Goal: Navigation & Orientation: Find specific page/section

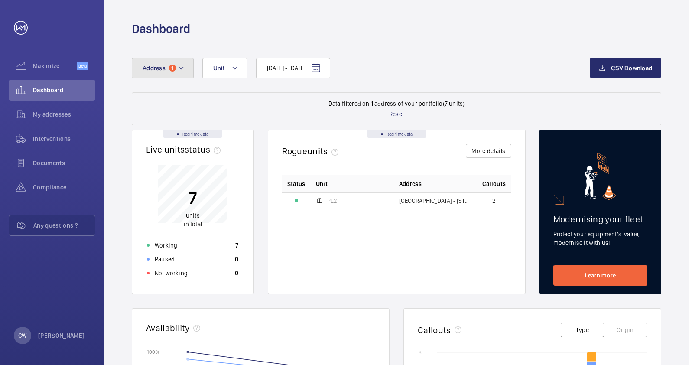
click at [182, 70] on mat-icon at bounding box center [181, 68] width 7 height 10
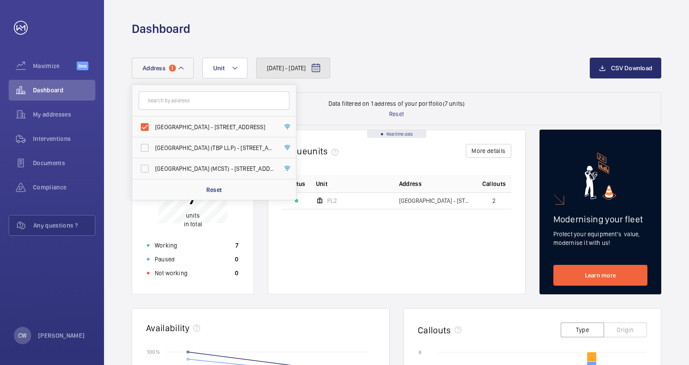
click at [287, 68] on span "[DATE] - [DATE]" at bounding box center [286, 68] width 39 height 9
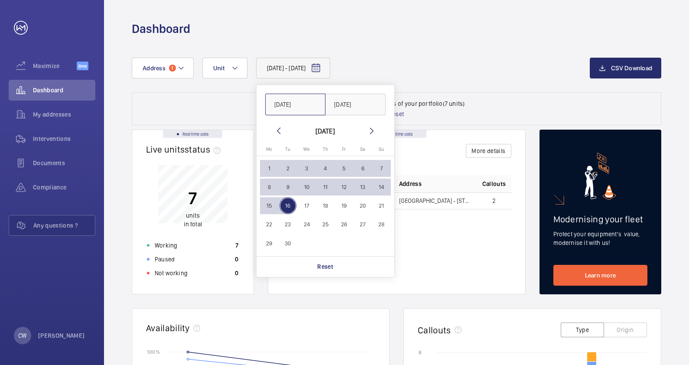
click at [282, 107] on input "[DATE]" at bounding box center [295, 105] width 61 height 22
click at [278, 130] on mat-icon at bounding box center [278, 131] width 10 height 10
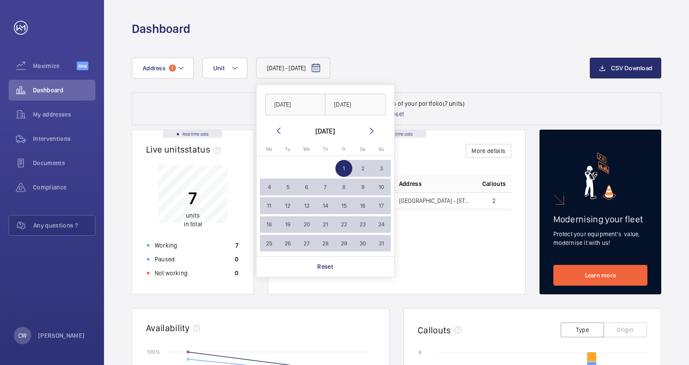
click at [278, 130] on mat-icon at bounding box center [278, 131] width 10 height 10
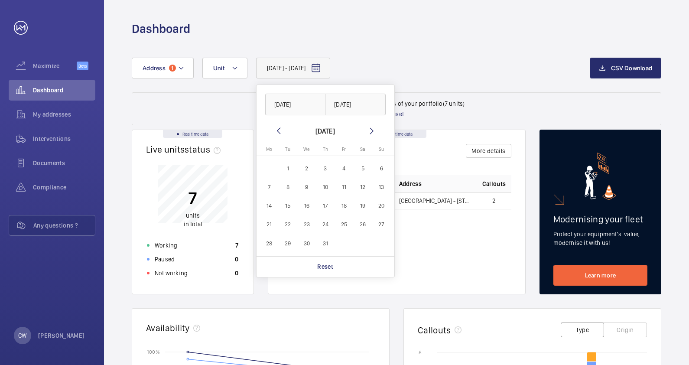
click at [278, 130] on mat-icon at bounding box center [278, 131] width 10 height 10
click at [284, 167] on span "1" at bounding box center [287, 168] width 17 height 17
type input "[DATE]"
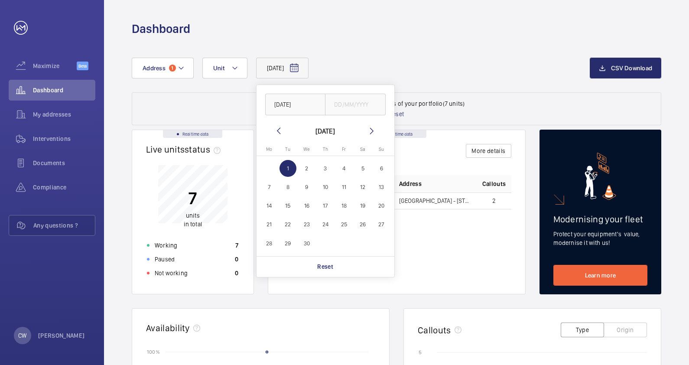
click at [372, 133] on mat-icon at bounding box center [371, 131] width 10 height 10
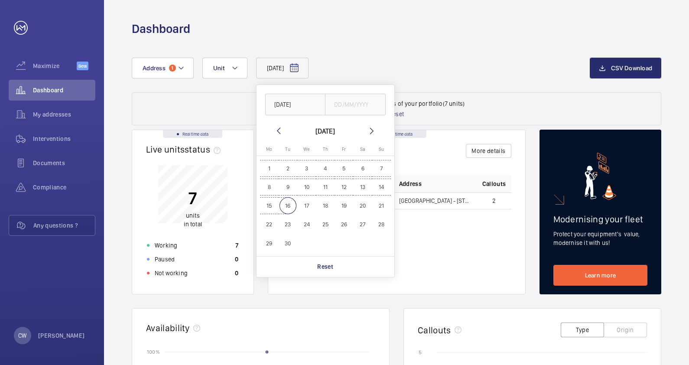
click at [290, 206] on span "16" at bounding box center [287, 205] width 17 height 17
type input "[DATE]"
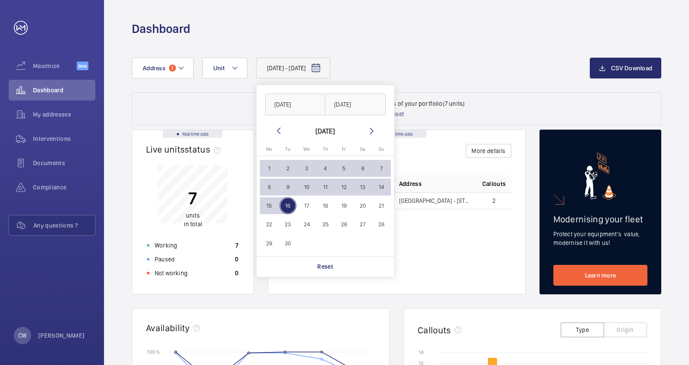
click at [431, 253] on div "Status Unit Address Callouts [STREET_ADDRESS]" at bounding box center [396, 227] width 229 height 105
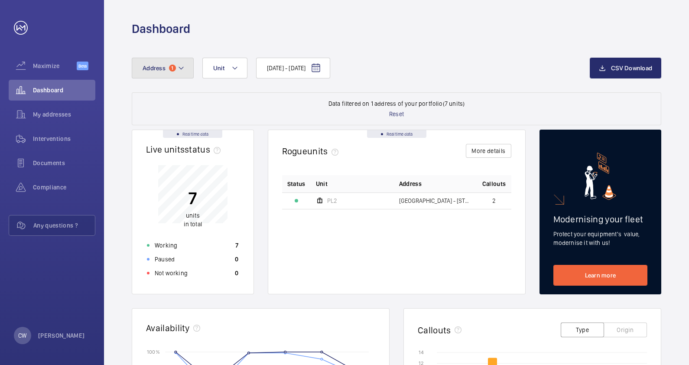
click at [178, 71] on mat-icon at bounding box center [181, 68] width 7 height 10
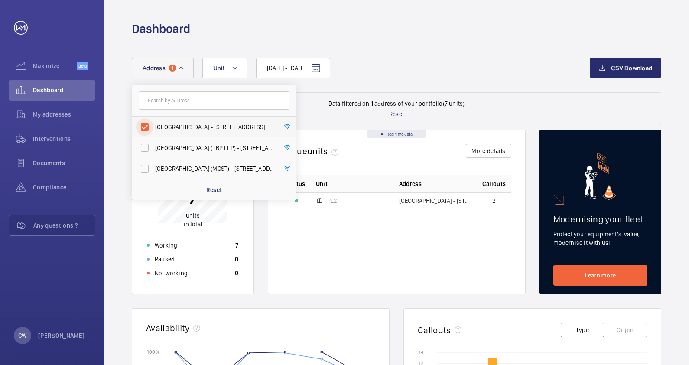
click at [143, 126] on input "[GEOGRAPHIC_DATA] - [STREET_ADDRESS]" at bounding box center [144, 126] width 17 height 17
checkbox input "false"
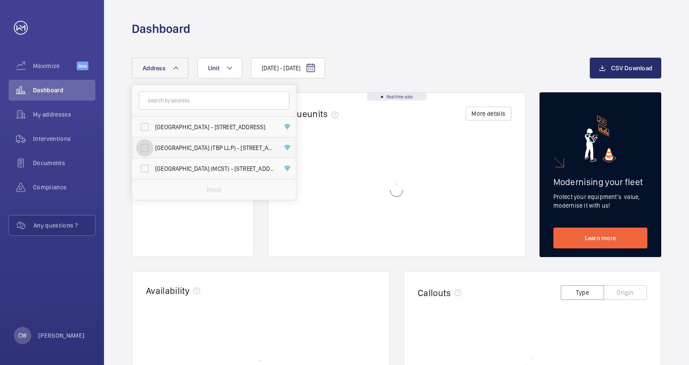
click at [145, 147] on input "[GEOGRAPHIC_DATA] (TBP LLP) - [STREET_ADDRESS]" at bounding box center [144, 147] width 17 height 17
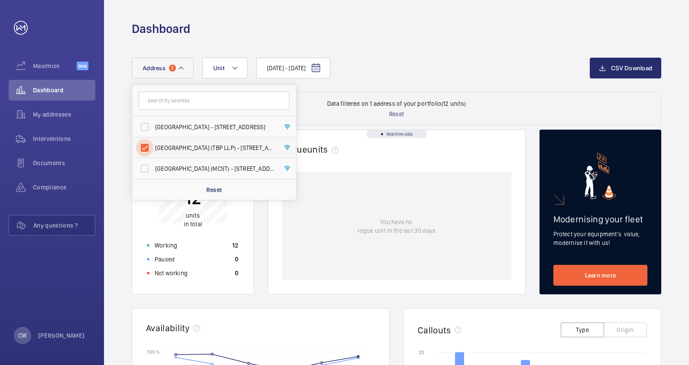
click at [147, 145] on input "[GEOGRAPHIC_DATA] (TBP LLP) - [STREET_ADDRESS]" at bounding box center [144, 147] width 17 height 17
checkbox input "false"
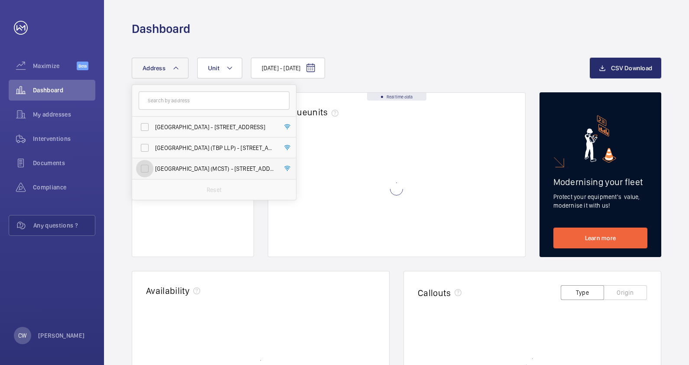
click at [147, 166] on input "[GEOGRAPHIC_DATA] (MCST) - [STREET_ADDRESS][PERSON_NAME]" at bounding box center [144, 168] width 17 height 17
checkbox input "true"
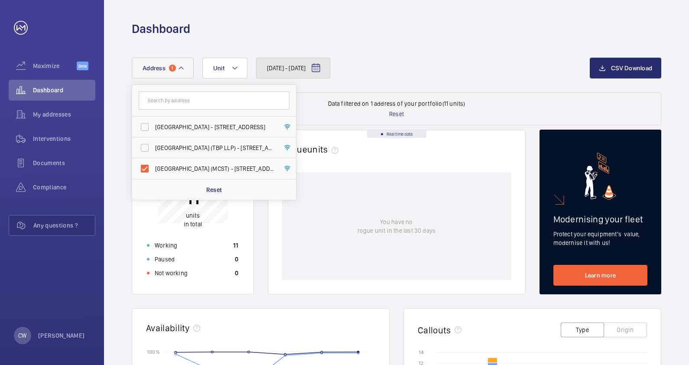
click at [308, 73] on button "[DATE] - [DATE]" at bounding box center [293, 68] width 74 height 21
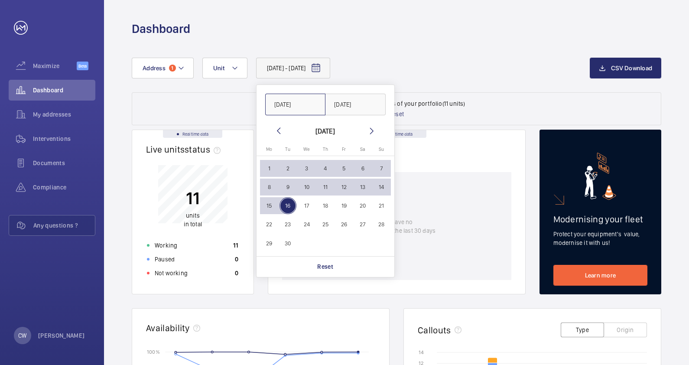
click at [279, 106] on input "[DATE]" at bounding box center [295, 105] width 61 height 22
click at [277, 130] on mat-icon at bounding box center [278, 131] width 10 height 10
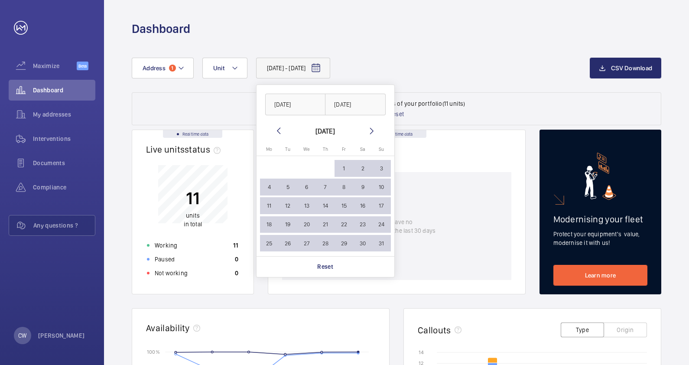
click at [277, 130] on mat-icon at bounding box center [278, 131] width 10 height 10
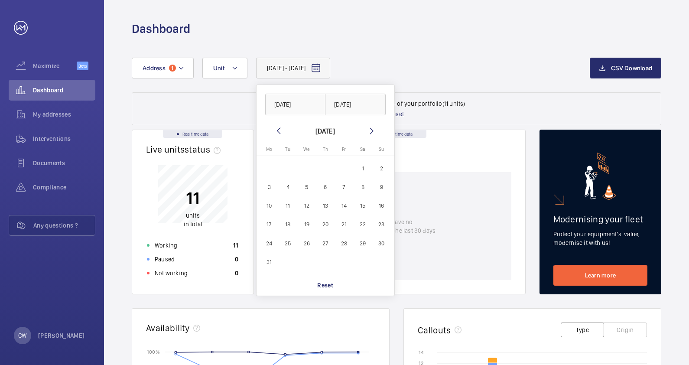
click at [277, 130] on mat-icon at bounding box center [278, 131] width 10 height 10
click at [369, 127] on mat-icon at bounding box center [371, 131] width 10 height 10
click at [305, 165] on span "1" at bounding box center [306, 168] width 17 height 17
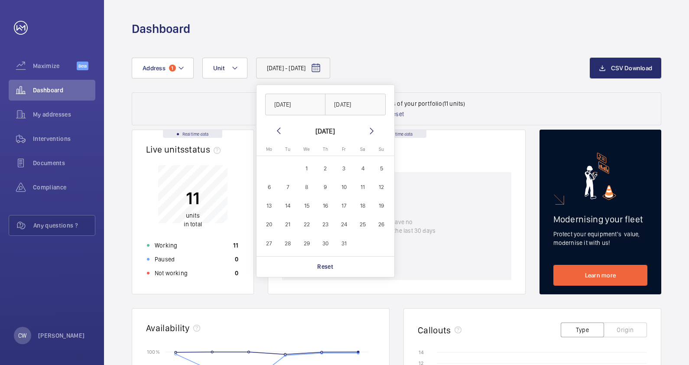
type input "[DATE]"
click at [364, 103] on input "text" at bounding box center [355, 105] width 61 height 22
click at [372, 132] on mat-icon at bounding box center [371, 131] width 10 height 10
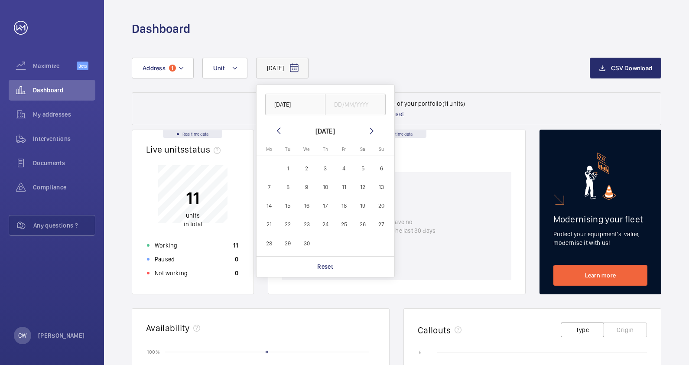
click at [372, 132] on mat-icon at bounding box center [371, 131] width 10 height 10
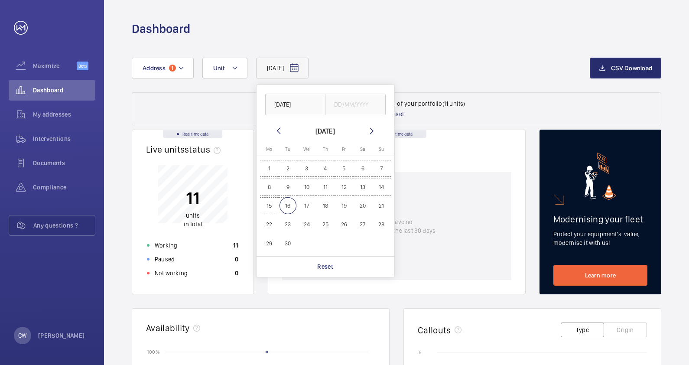
click at [273, 204] on span "15" at bounding box center [269, 205] width 17 height 17
type input "[DATE]"
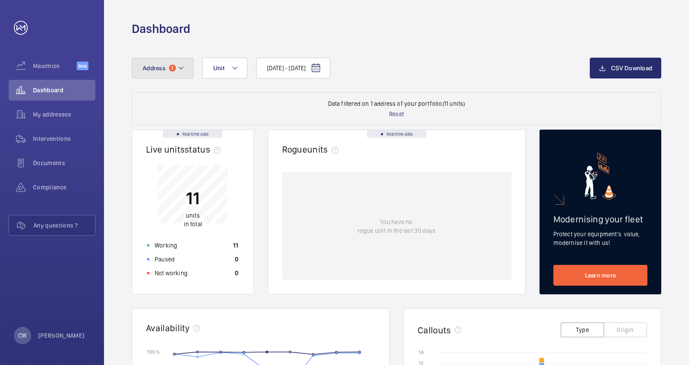
click at [178, 68] on mat-icon at bounding box center [181, 68] width 7 height 10
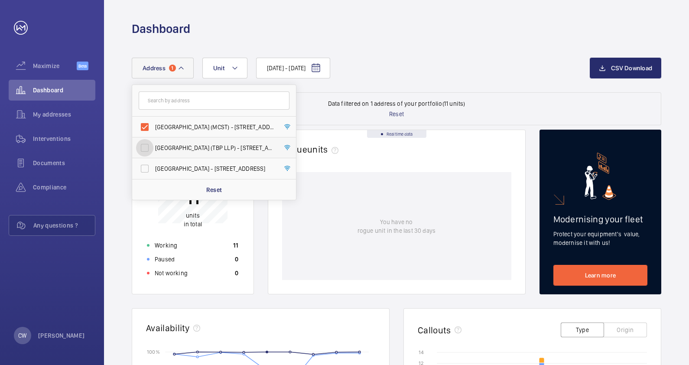
click at [146, 149] on input "[GEOGRAPHIC_DATA] (TBP LLP) - [STREET_ADDRESS]" at bounding box center [144, 147] width 17 height 17
checkbox input "true"
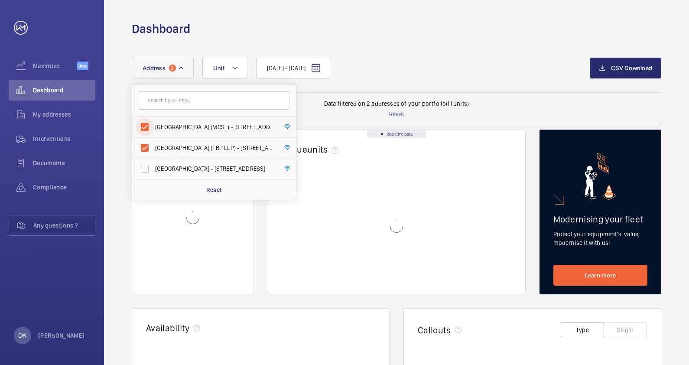
click at [147, 128] on input "[GEOGRAPHIC_DATA] (MCST) - [STREET_ADDRESS][PERSON_NAME]" at bounding box center [144, 126] width 17 height 17
checkbox input "false"
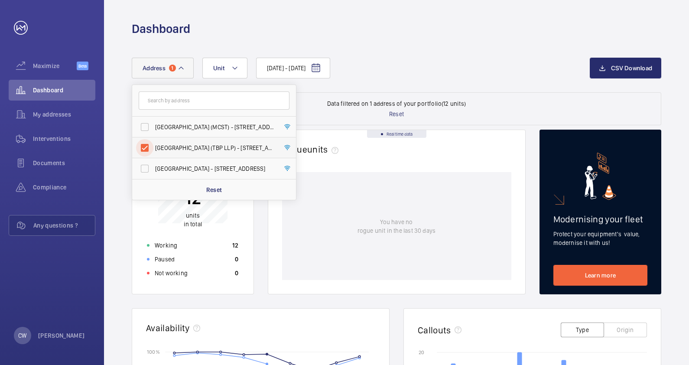
click at [147, 145] on input "[GEOGRAPHIC_DATA] (TBP LLP) - [STREET_ADDRESS]" at bounding box center [144, 147] width 17 height 17
checkbox input "false"
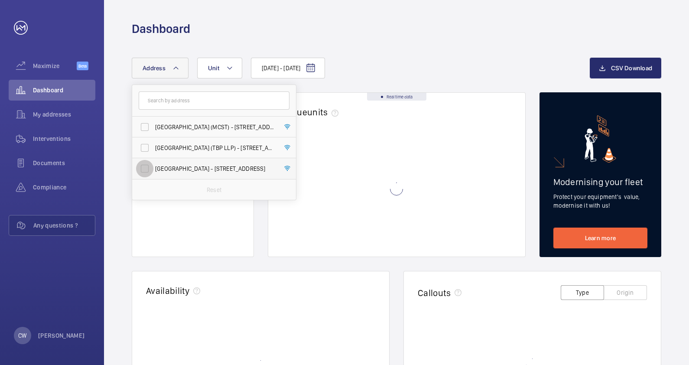
click at [149, 166] on input "[GEOGRAPHIC_DATA] - [STREET_ADDRESS]" at bounding box center [144, 168] width 17 height 17
checkbox input "true"
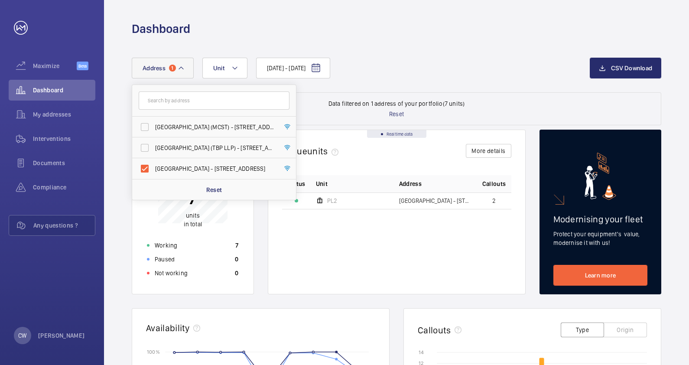
click at [475, 54] on div "[DATE] - [DATE] Address [STREET_ADDRESS] Tiong Bahru Plaza ([GEOGRAPHIC_DATA]) …" at bounding box center [396, 354] width 585 height 635
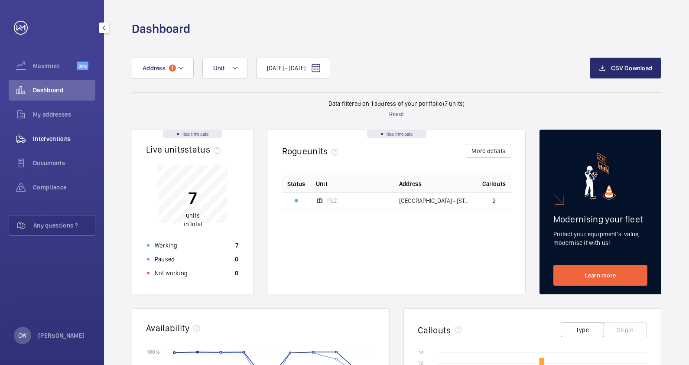
click at [57, 138] on span "Interventions" at bounding box center [64, 138] width 62 height 9
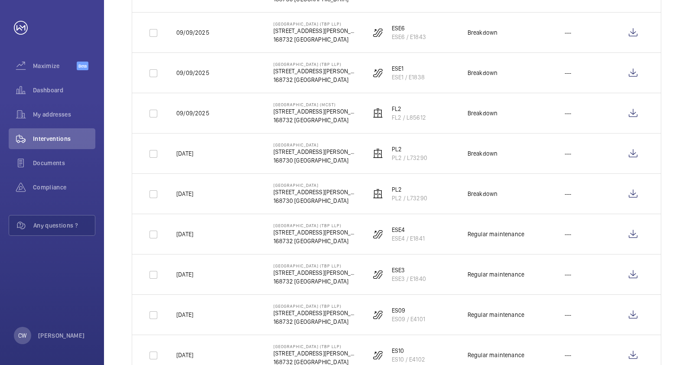
scroll to position [1025, 0]
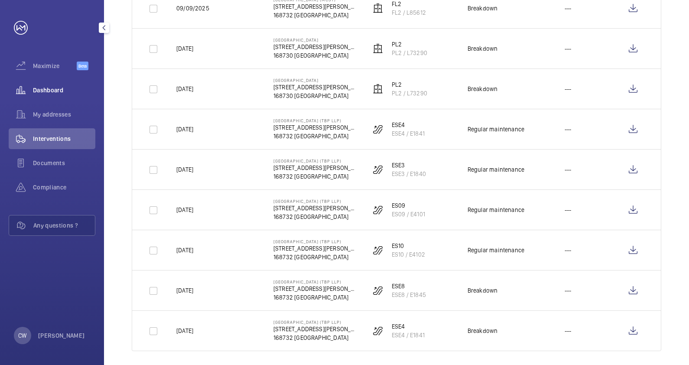
click at [62, 91] on span "Dashboard" at bounding box center [64, 90] width 62 height 9
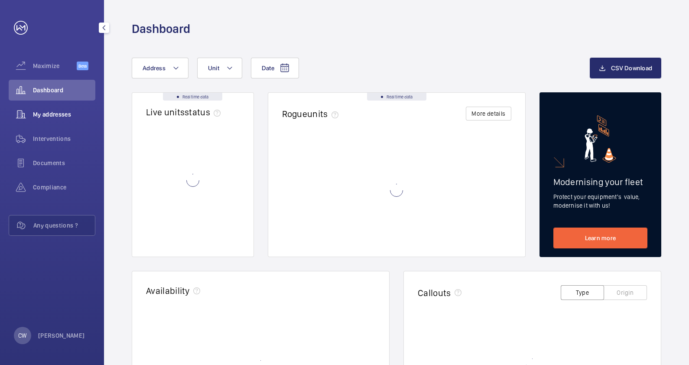
click at [64, 112] on span "My addresses" at bounding box center [64, 114] width 62 height 9
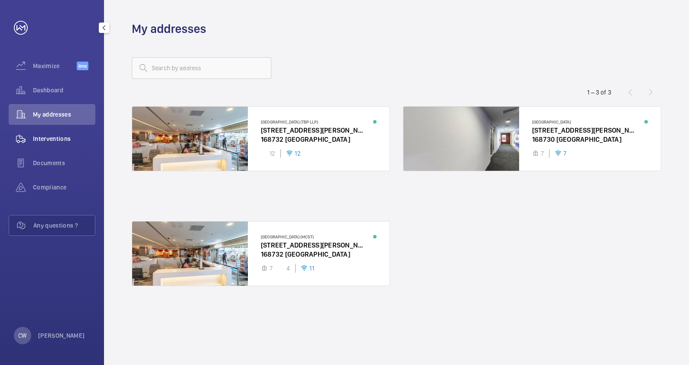
click at [59, 136] on span "Interventions" at bounding box center [64, 138] width 62 height 9
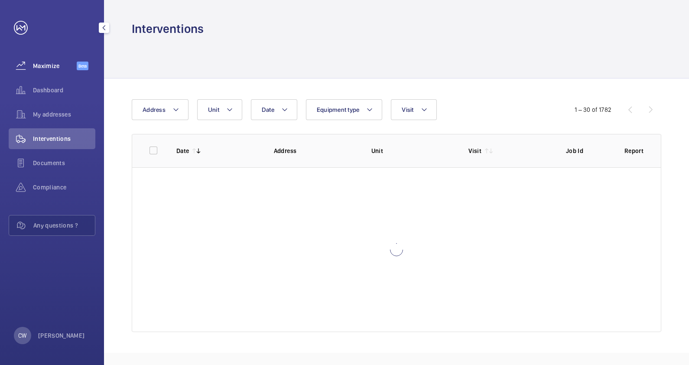
click at [52, 67] on span "Maximize" at bounding box center [55, 66] width 44 height 9
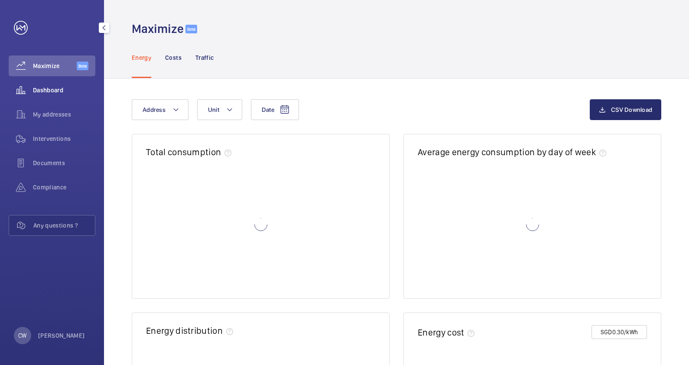
click at [45, 93] on span "Dashboard" at bounding box center [64, 90] width 62 height 9
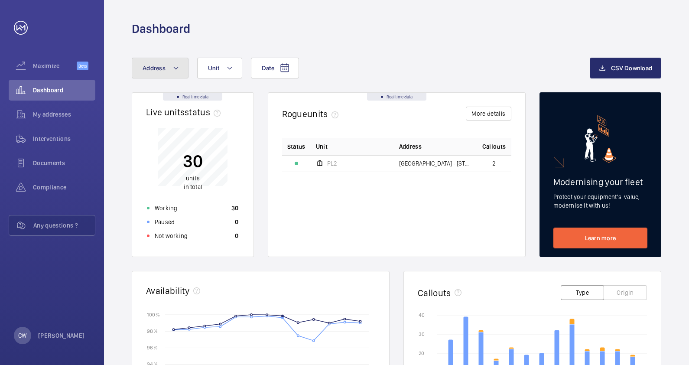
click at [177, 67] on mat-icon at bounding box center [175, 68] width 7 height 10
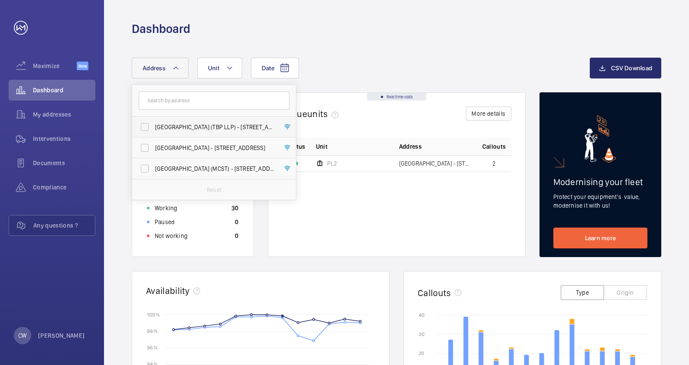
click at [183, 129] on span "[GEOGRAPHIC_DATA] (TBP LLP) - [STREET_ADDRESS]" at bounding box center [214, 127] width 119 height 9
click at [153, 129] on input "[GEOGRAPHIC_DATA] (TBP LLP) - [STREET_ADDRESS]" at bounding box center [144, 126] width 17 height 17
checkbox input "true"
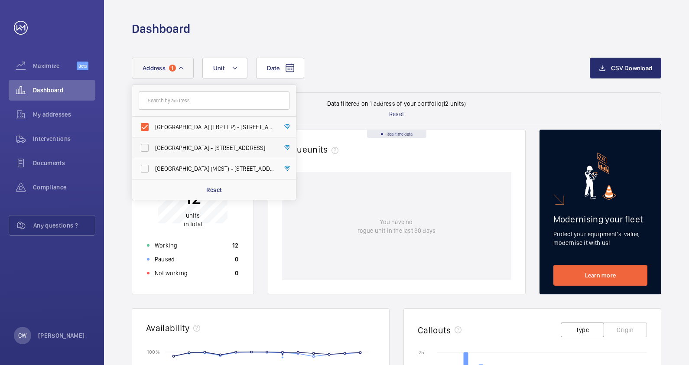
click at [180, 149] on span "[GEOGRAPHIC_DATA] - [STREET_ADDRESS]" at bounding box center [214, 147] width 119 height 9
click at [153, 149] on input "[GEOGRAPHIC_DATA] - [STREET_ADDRESS]" at bounding box center [144, 147] width 17 height 17
checkbox input "true"
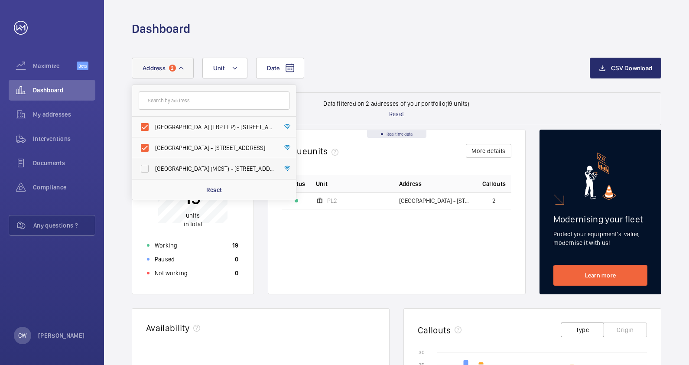
click at [177, 170] on span "[GEOGRAPHIC_DATA] (MCST) - [STREET_ADDRESS][PERSON_NAME]" at bounding box center [214, 168] width 119 height 9
click at [153, 170] on input "[GEOGRAPHIC_DATA] (MCST) - [STREET_ADDRESS][PERSON_NAME]" at bounding box center [144, 168] width 17 height 17
checkbox input "true"
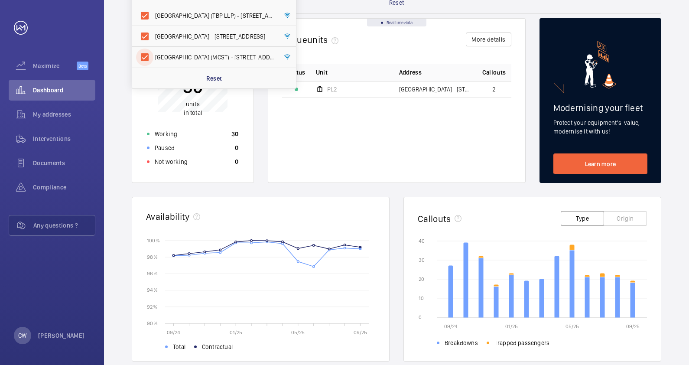
scroll to position [108, 0]
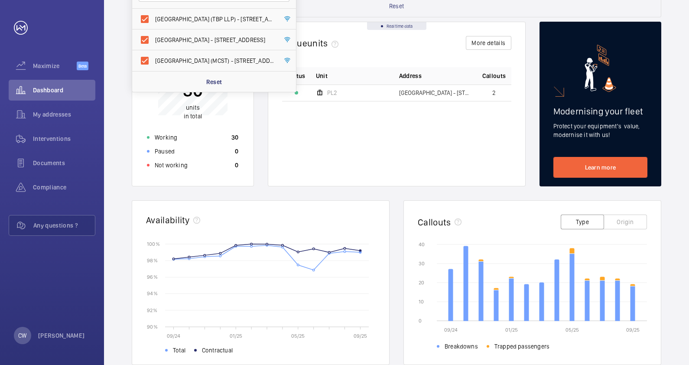
click at [275, 190] on div "Real time data Live units status﻿ 30 units in total Working 30 Paused 0 Not wor…" at bounding box center [396, 282] width 529 height 521
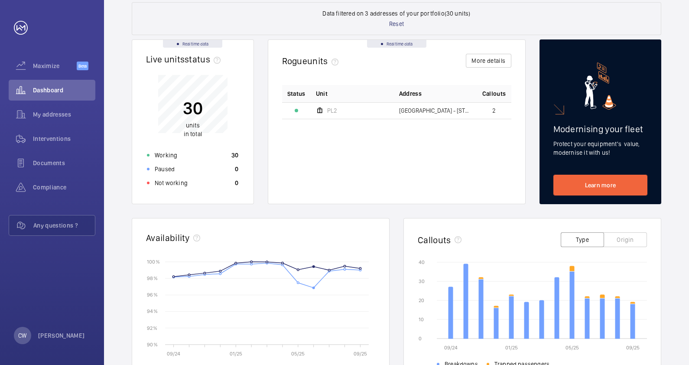
scroll to position [0, 0]
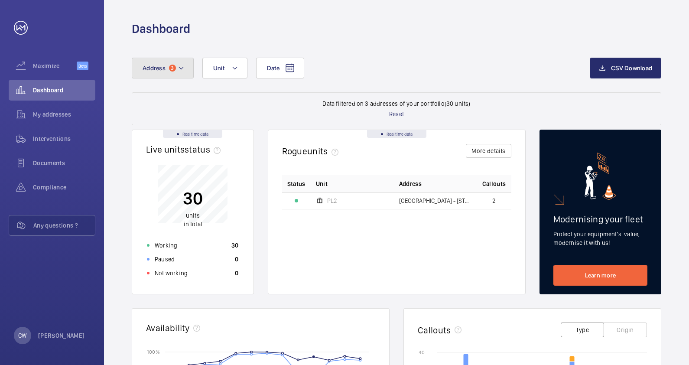
click at [179, 69] on mat-icon at bounding box center [181, 68] width 7 height 10
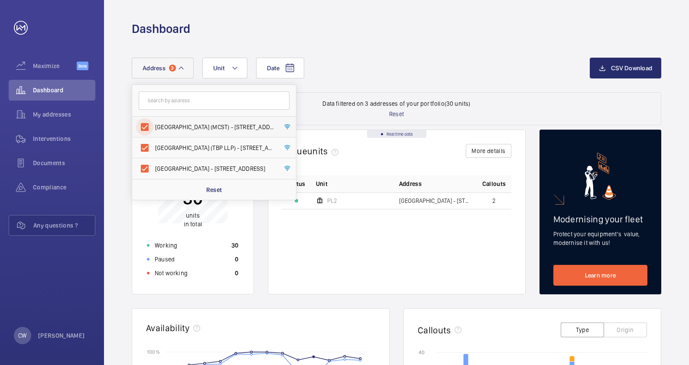
click at [147, 125] on input "[GEOGRAPHIC_DATA] (MCST) - [STREET_ADDRESS][PERSON_NAME]" at bounding box center [144, 126] width 17 height 17
checkbox input "false"
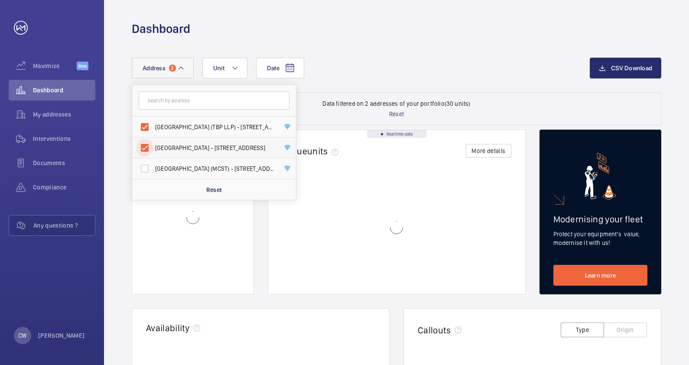
click at [147, 147] on input "[GEOGRAPHIC_DATA] - [STREET_ADDRESS]" at bounding box center [144, 147] width 17 height 17
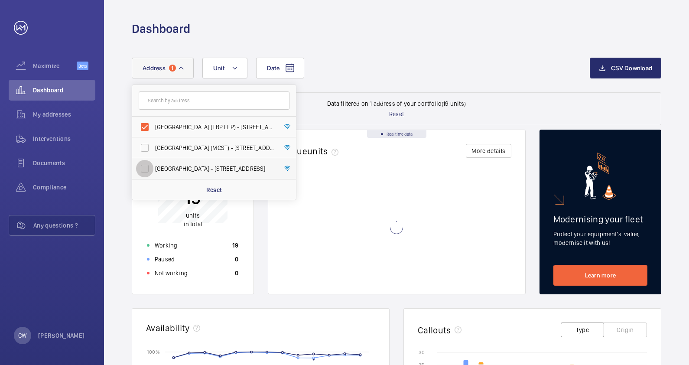
drag, startPoint x: 150, startPoint y: 166, endPoint x: 156, endPoint y: 171, distance: 7.4
click at [150, 167] on input "[GEOGRAPHIC_DATA] - [STREET_ADDRESS]" at bounding box center [144, 168] width 17 height 17
checkbox input "true"
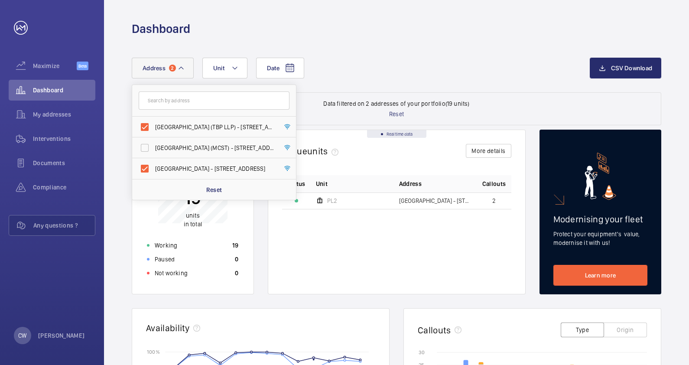
click at [274, 245] on wm-front-card-body "Status Unit Address Callouts [STREET_ADDRESS]" at bounding box center [396, 234] width 257 height 119
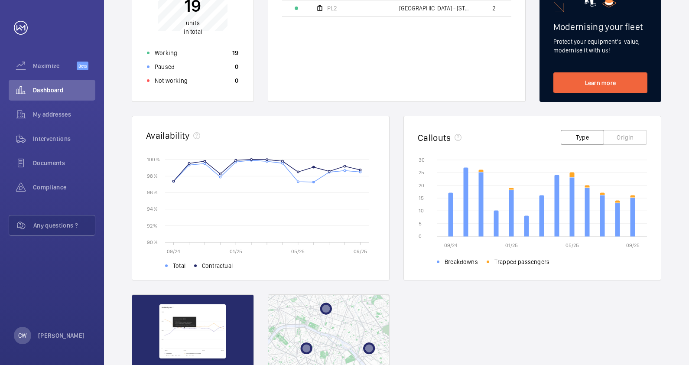
scroll to position [90, 0]
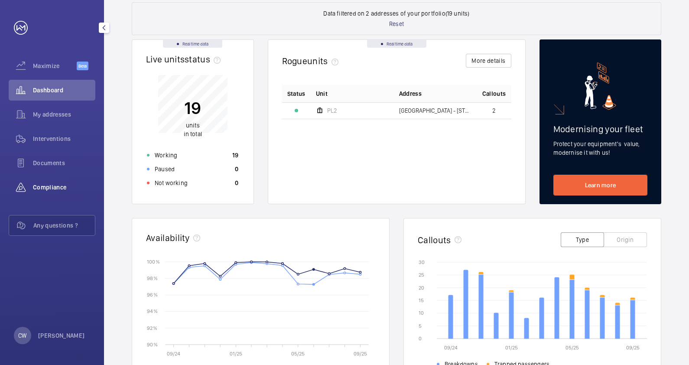
click at [57, 184] on span "Compliance" at bounding box center [64, 187] width 62 height 9
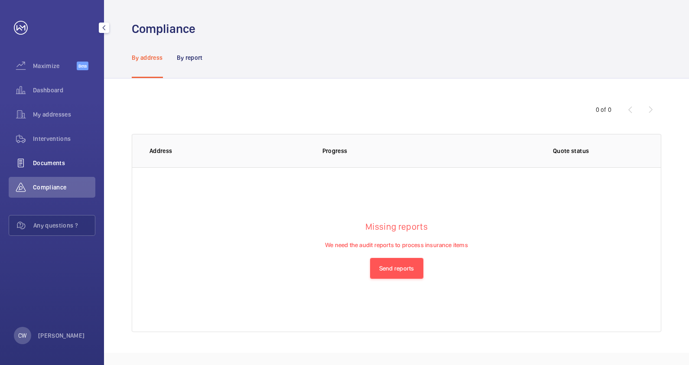
click at [45, 158] on div "Documents" at bounding box center [52, 162] width 87 height 21
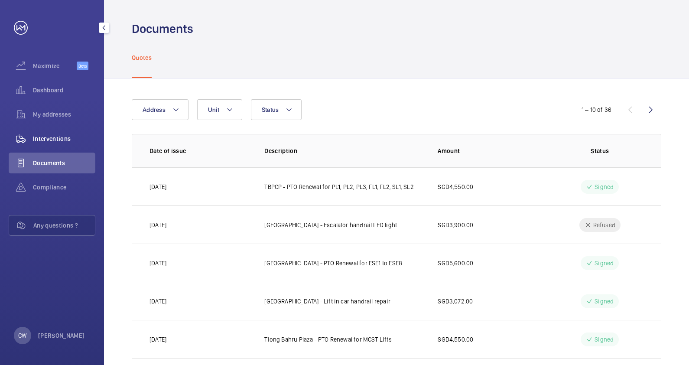
click at [51, 137] on span "Interventions" at bounding box center [64, 138] width 62 height 9
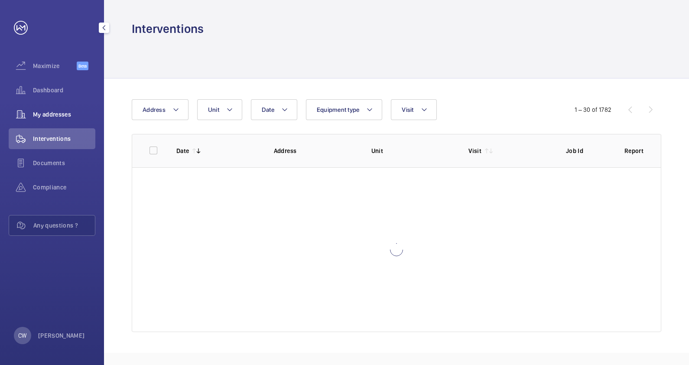
click at [51, 116] on span "My addresses" at bounding box center [64, 114] width 62 height 9
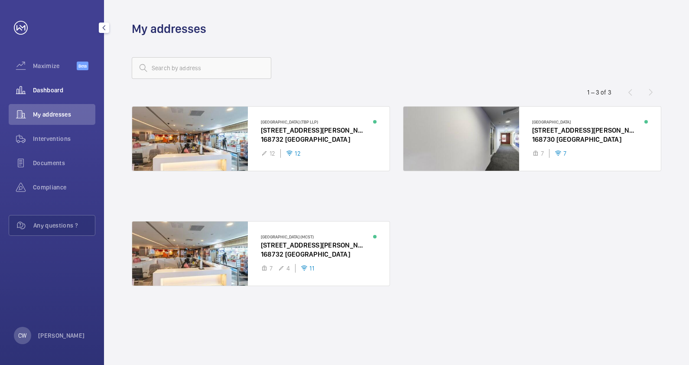
click at [54, 94] on span "Dashboard" at bounding box center [64, 90] width 62 height 9
